Goal: Task Accomplishment & Management: Complete application form

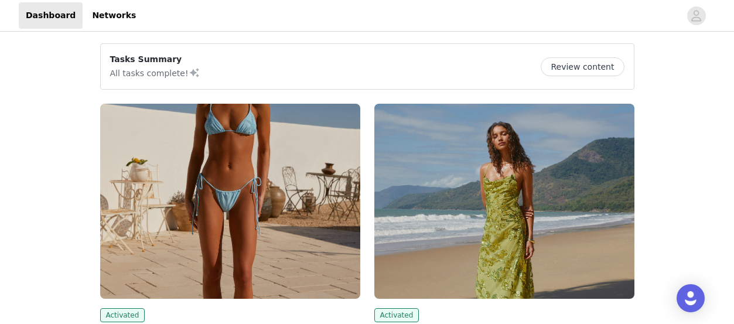
click at [163, 196] on img at bounding box center [230, 201] width 260 height 195
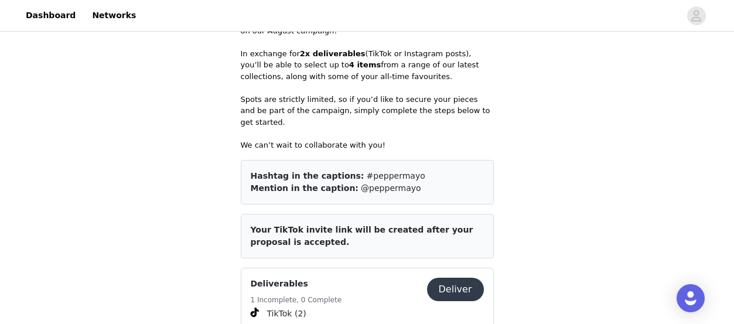
scroll to position [646, 0]
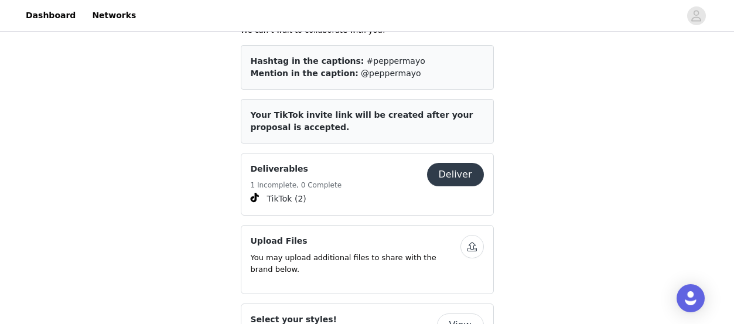
click at [469, 163] on button "Deliver" at bounding box center [455, 174] width 57 height 23
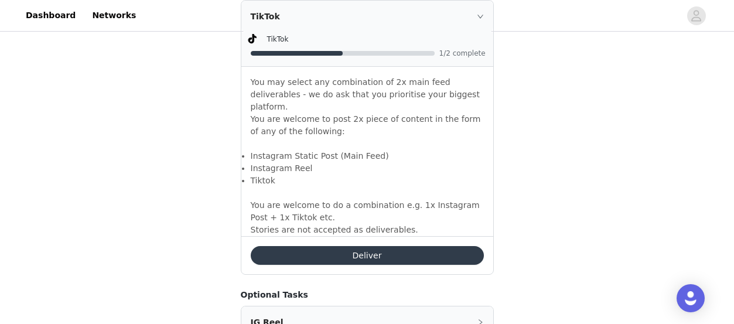
scroll to position [805, 0]
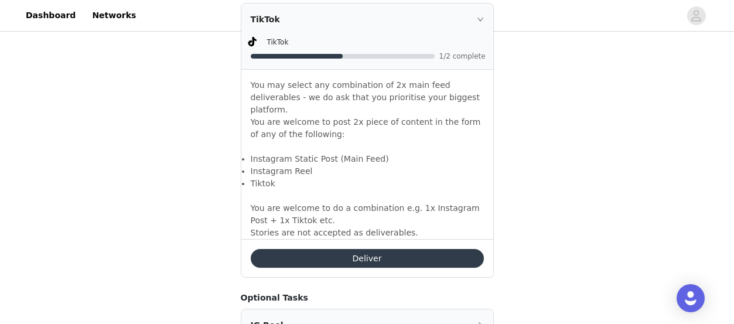
click at [365, 249] on button "Deliver" at bounding box center [367, 258] width 233 height 19
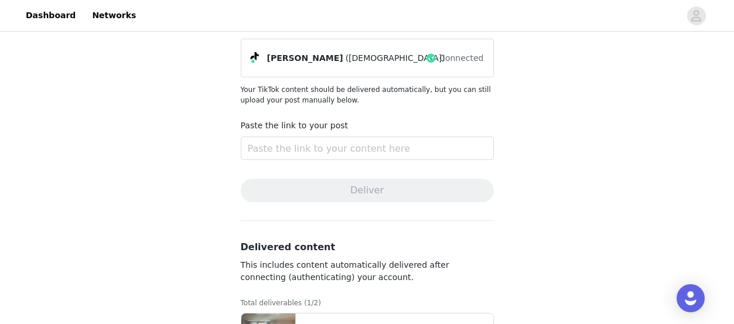
scroll to position [88, 0]
click at [342, 151] on input "text" at bounding box center [367, 148] width 253 height 23
paste input "[URL][EMAIL_ADDRESS][DOMAIN_NAME]"
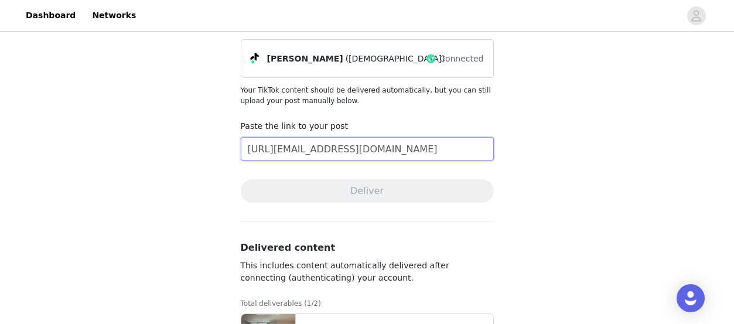
scroll to position [0, 73]
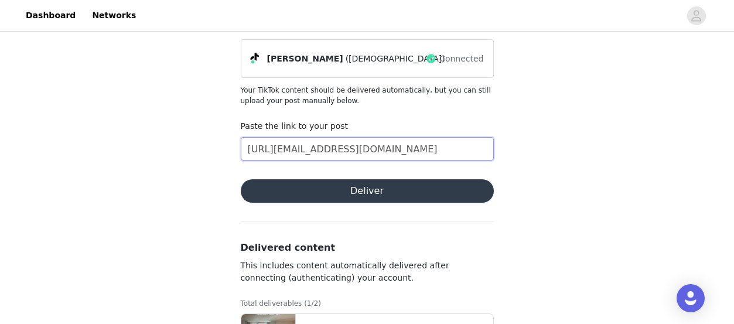
type input "[URL][EMAIL_ADDRESS][DOMAIN_NAME]"
click at [344, 196] on button "Deliver" at bounding box center [367, 190] width 253 height 23
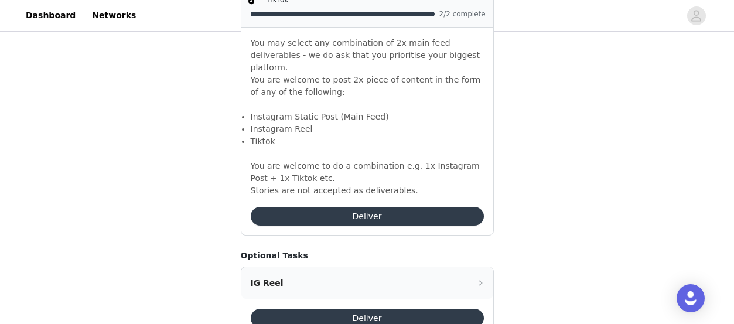
scroll to position [848, 0]
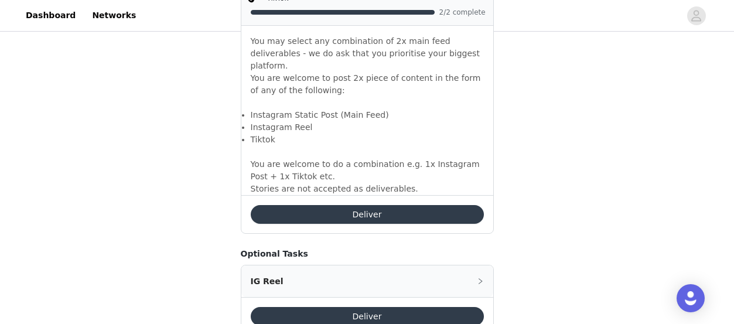
click at [318, 205] on button "Deliver" at bounding box center [367, 214] width 233 height 19
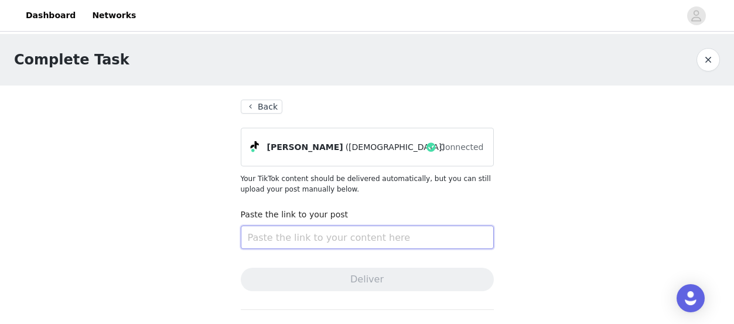
click at [322, 236] on input "text" at bounding box center [367, 237] width 253 height 23
paste input "[URL][EMAIL_ADDRESS][DOMAIN_NAME]"
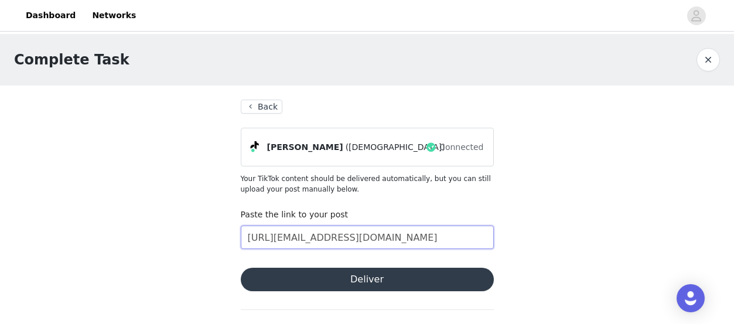
type input "[URL][EMAIL_ADDRESS][DOMAIN_NAME]"
click at [342, 281] on button "Deliver" at bounding box center [367, 279] width 253 height 23
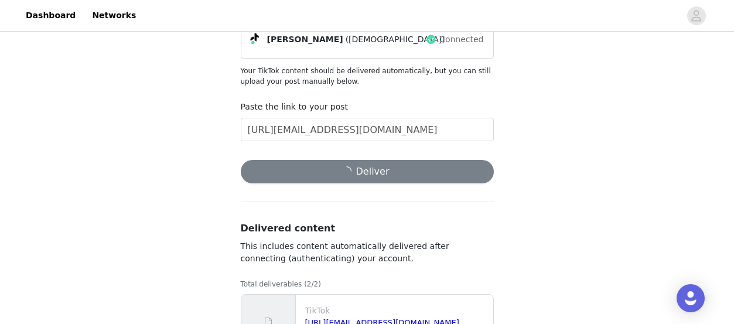
scroll to position [222, 0]
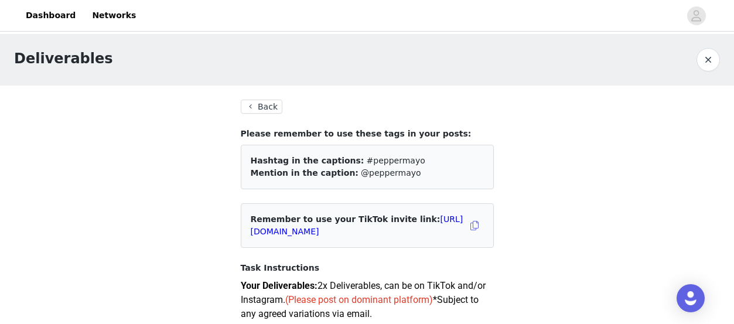
click at [265, 113] on button "Back" at bounding box center [262, 107] width 42 height 14
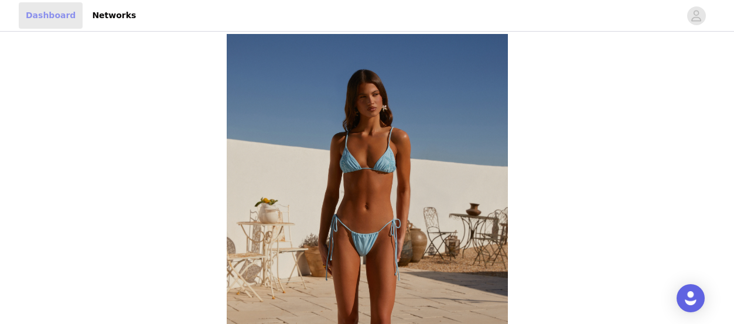
click at [47, 18] on link "Dashboard" at bounding box center [51, 15] width 64 height 26
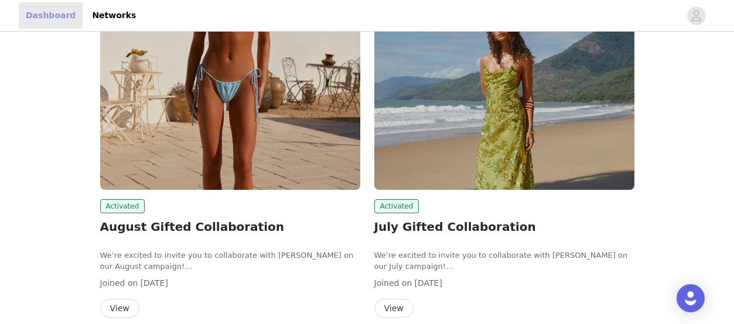
scroll to position [105, 0]
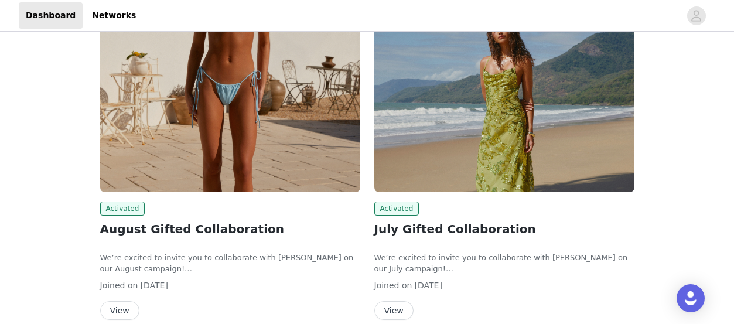
click at [192, 145] on img at bounding box center [230, 94] width 260 height 195
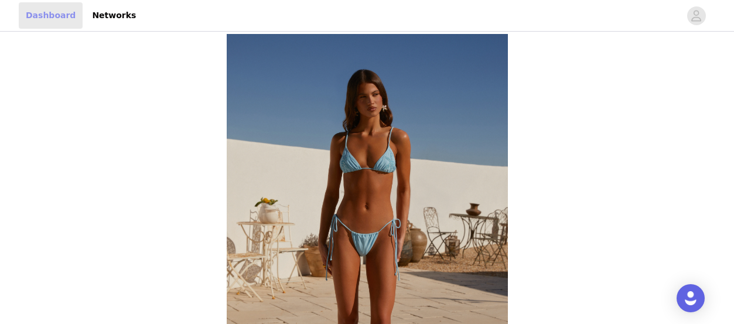
click at [54, 13] on link "Dashboard" at bounding box center [51, 15] width 64 height 26
